Goal: Find specific page/section: Find specific page/section

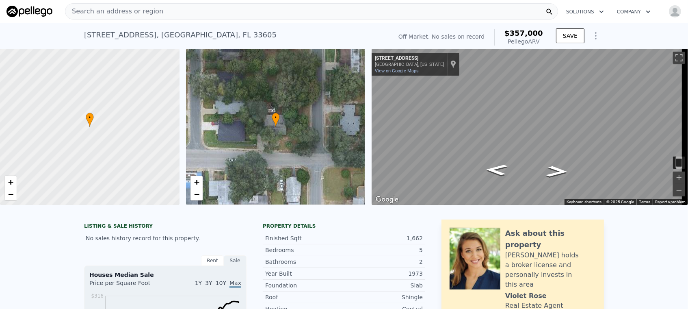
click at [108, 12] on span "Search an address or region" at bounding box center [114, 11] width 98 height 10
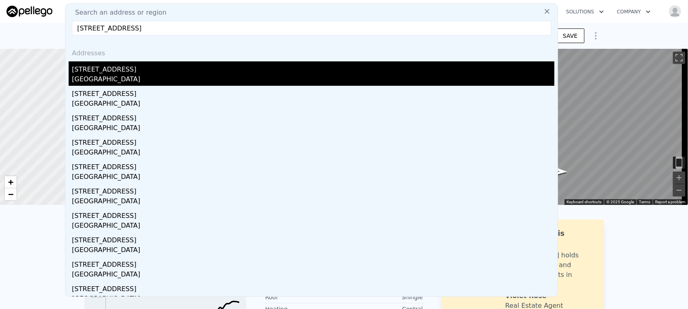
type input "[STREET_ADDRESS]"
click at [117, 72] on div "[STREET_ADDRESS]" at bounding box center [313, 67] width 482 height 13
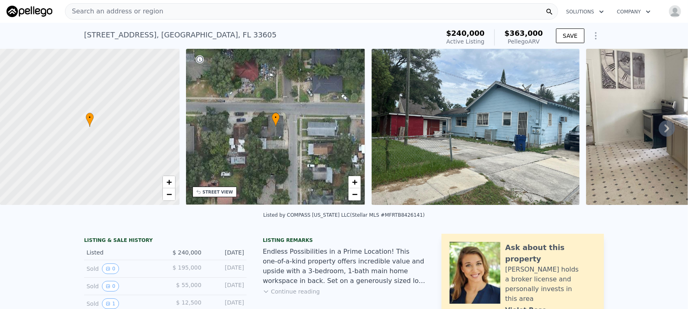
click at [95, 13] on span "Search an address or region" at bounding box center [114, 11] width 98 height 10
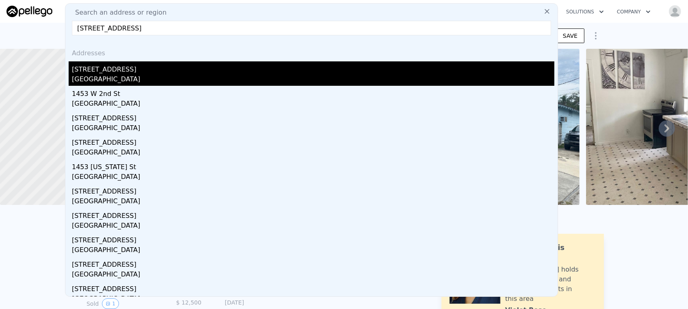
type input "[STREET_ADDRESS]"
click at [121, 72] on div "[STREET_ADDRESS]" at bounding box center [313, 67] width 482 height 13
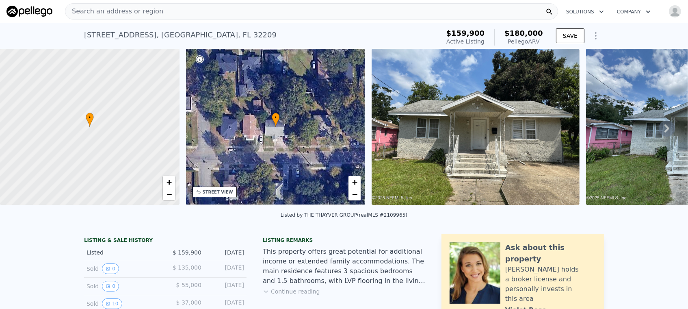
click at [110, 11] on span "Search an address or region" at bounding box center [114, 11] width 98 height 10
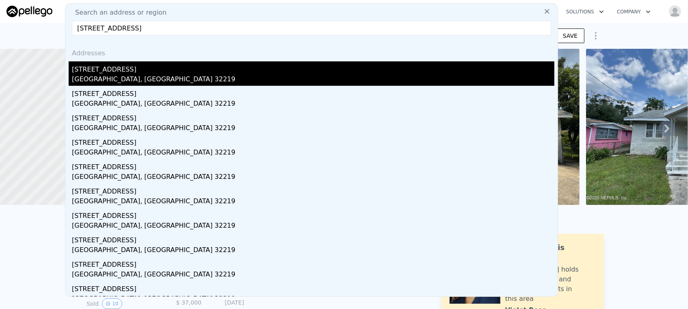
type input "[STREET_ADDRESS]"
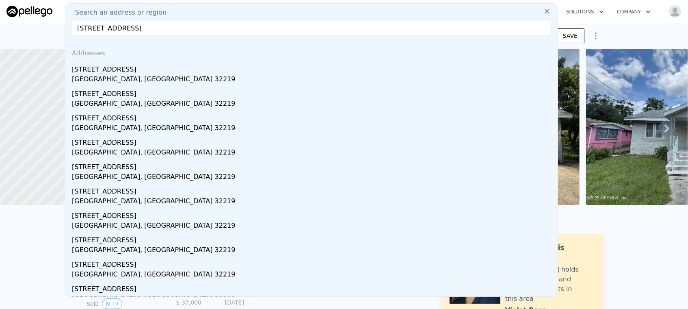
drag, startPoint x: 111, startPoint y: 75, endPoint x: 116, endPoint y: 65, distance: 11.1
click at [111, 75] on div "[GEOGRAPHIC_DATA], [GEOGRAPHIC_DATA] 32219" at bounding box center [313, 79] width 482 height 11
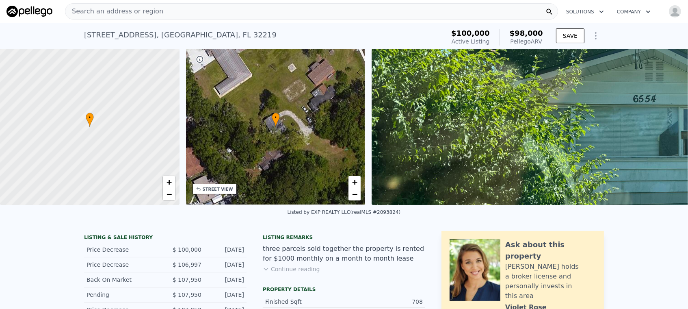
click at [94, 12] on span "Search an address or region" at bounding box center [114, 11] width 98 height 10
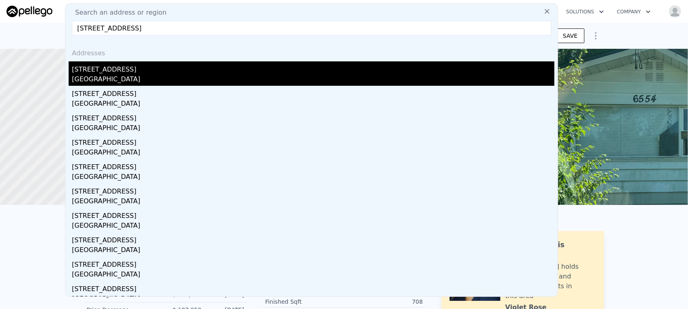
type input "[STREET_ADDRESS]"
drag, startPoint x: 135, startPoint y: 72, endPoint x: 136, endPoint y: 68, distance: 4.8
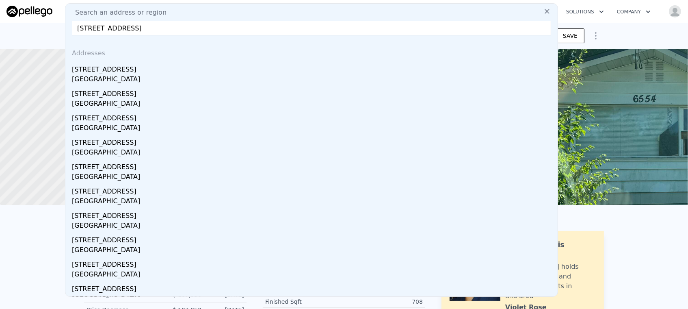
click at [135, 72] on div "[STREET_ADDRESS]" at bounding box center [313, 67] width 482 height 13
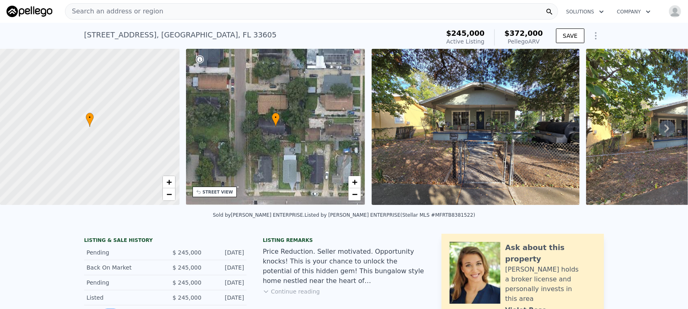
click at [105, 8] on span "Search an address or region" at bounding box center [114, 11] width 98 height 10
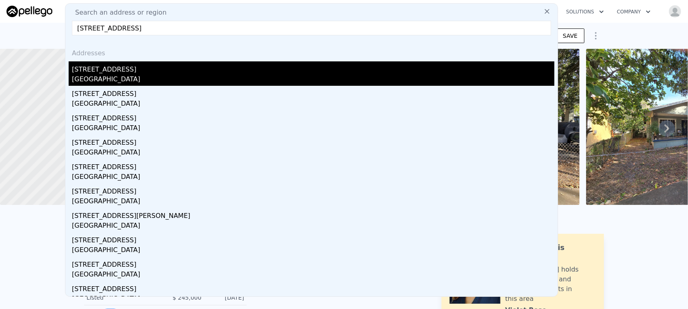
type input "[STREET_ADDRESS]"
click at [117, 73] on div "[STREET_ADDRESS]" at bounding box center [313, 67] width 482 height 13
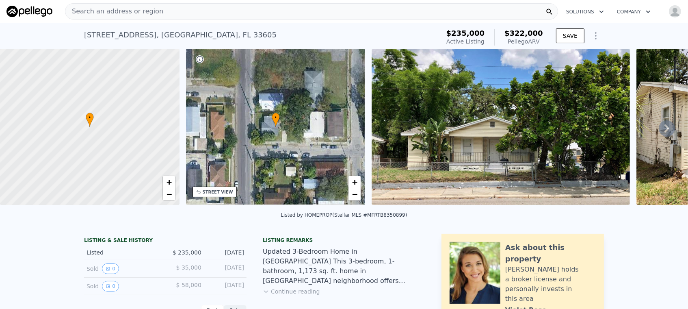
click at [102, 6] on span "Search an address or region" at bounding box center [114, 11] width 98 height 10
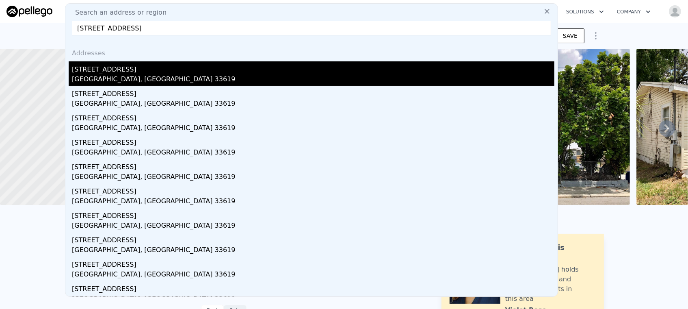
type input "[STREET_ADDRESS]"
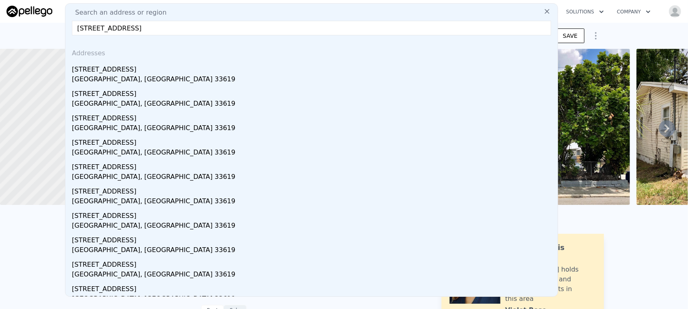
click at [123, 70] on div "[STREET_ADDRESS]" at bounding box center [313, 67] width 482 height 13
